Goal: Navigation & Orientation: Go to known website

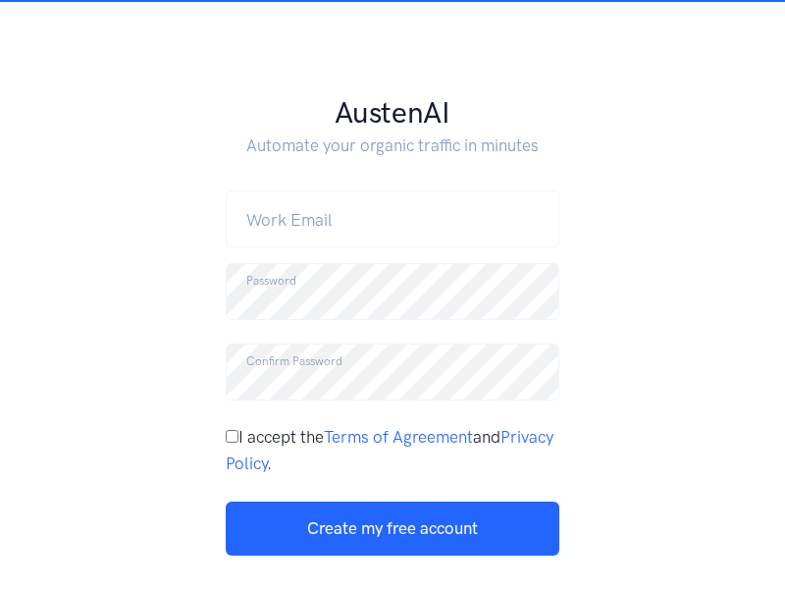
click at [475, 588] on link "Log in" at bounding box center [472, 599] width 39 height 18
